Goal: Information Seeking & Learning: Learn about a topic

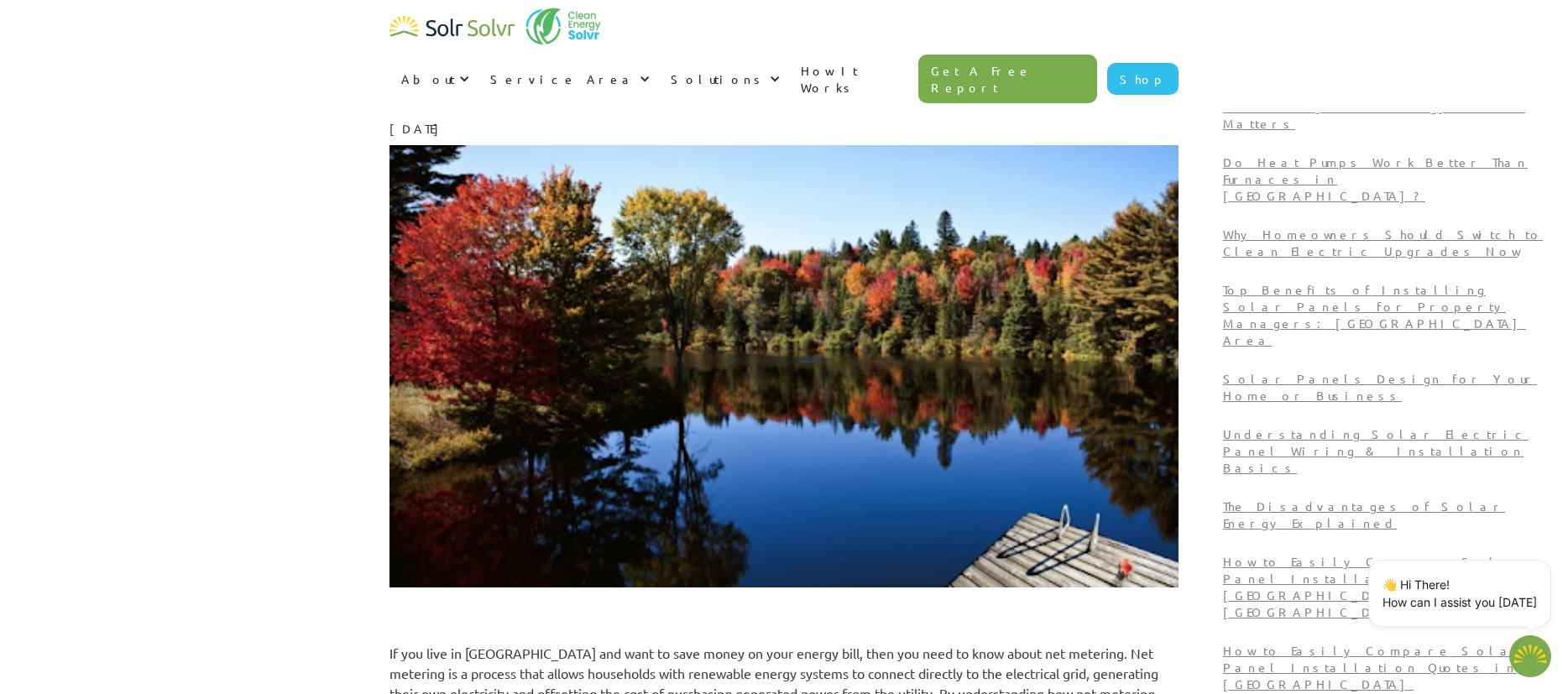
scroll to position [101, 0]
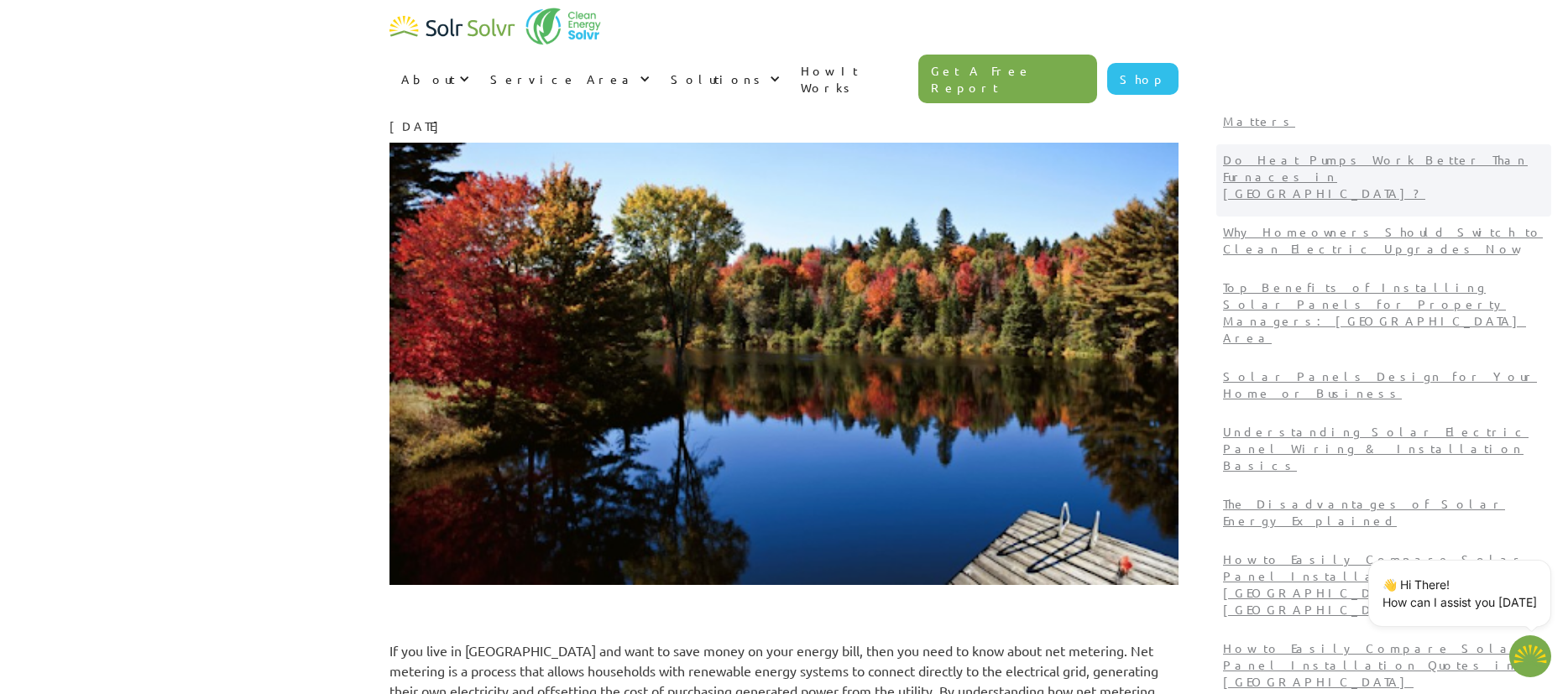
click at [1338, 152] on p "Do Heat Pumps Work Better Than Furnaces in [GEOGRAPHIC_DATA]?" at bounding box center [1384, 177] width 321 height 51
type textarea "x"
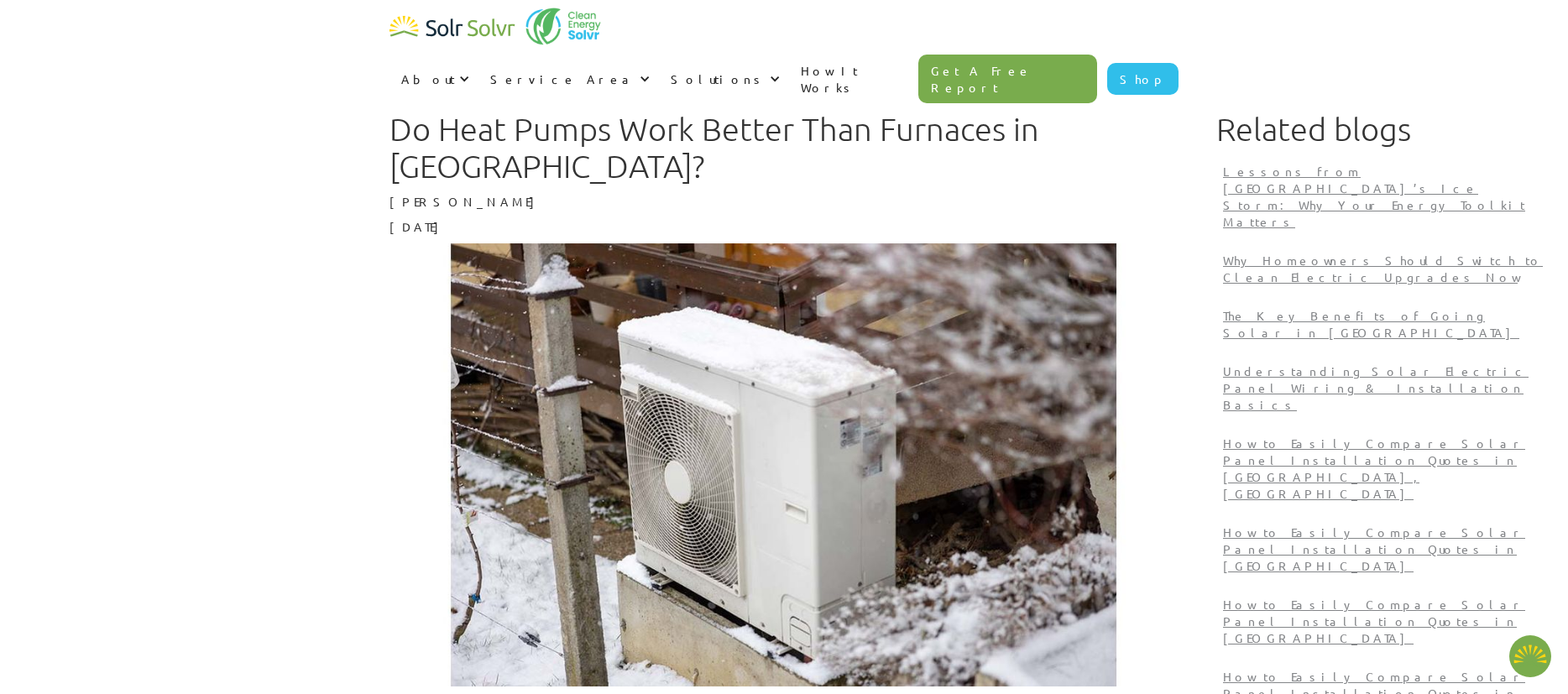
type textarea "x"
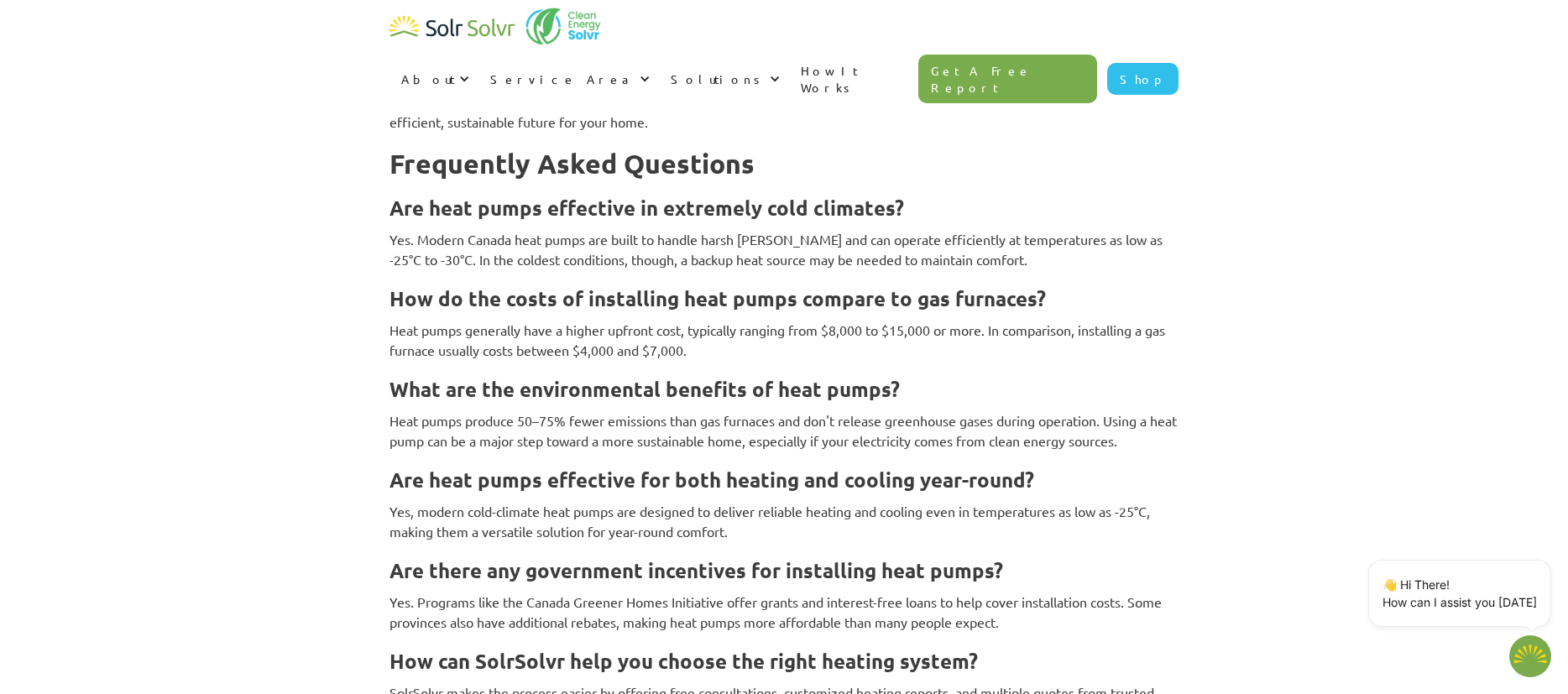
scroll to position [5702, 0]
